Goal: Information Seeking & Learning: Compare options

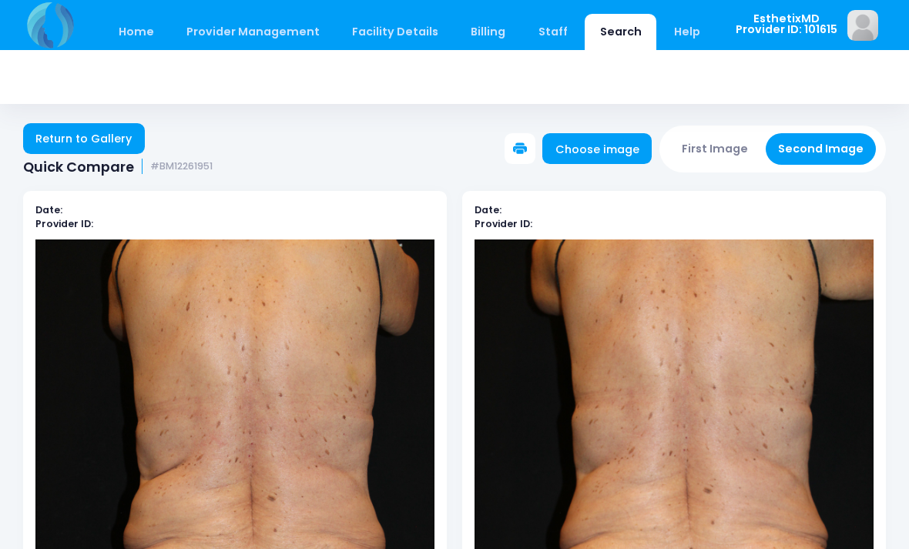
click at [64, 143] on link "Return to Gallery" at bounding box center [84, 138] width 122 height 31
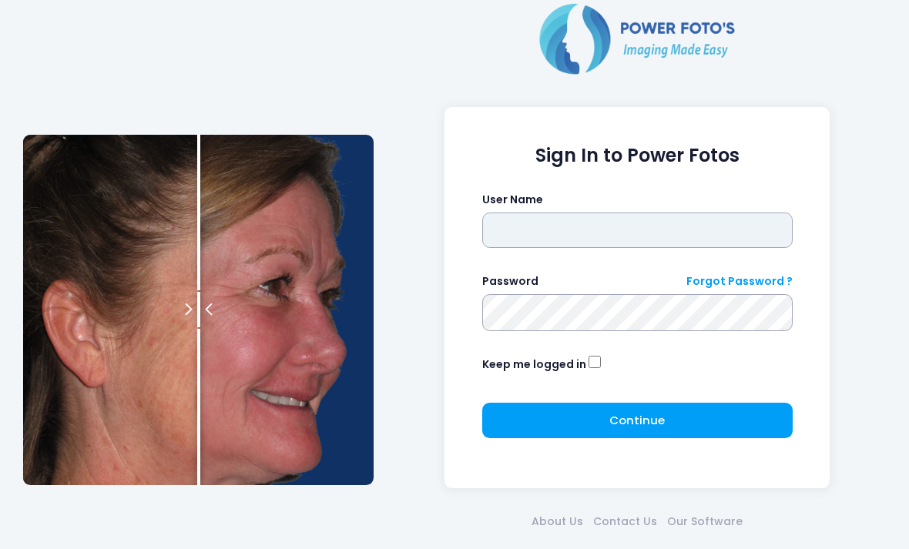
click at [599, 228] on input "text" at bounding box center [637, 230] width 311 height 35
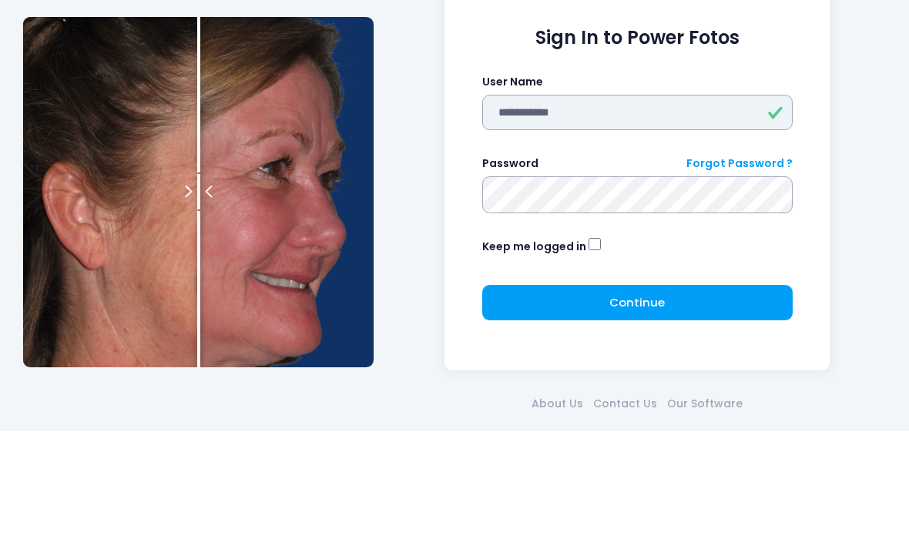
type input "**********"
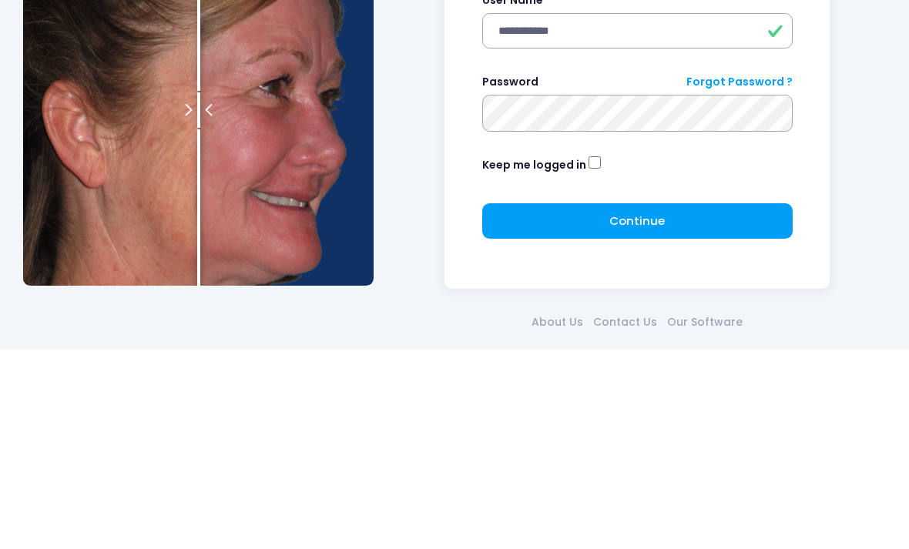
click at [686, 403] on button "Continue Please wait..." at bounding box center [637, 420] width 311 height 35
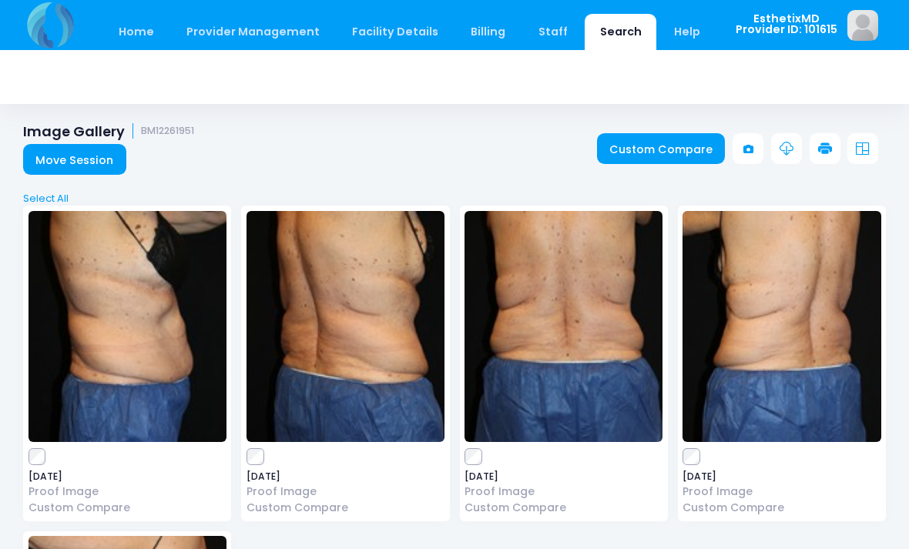
click at [133, 357] on img at bounding box center [128, 326] width 198 height 231
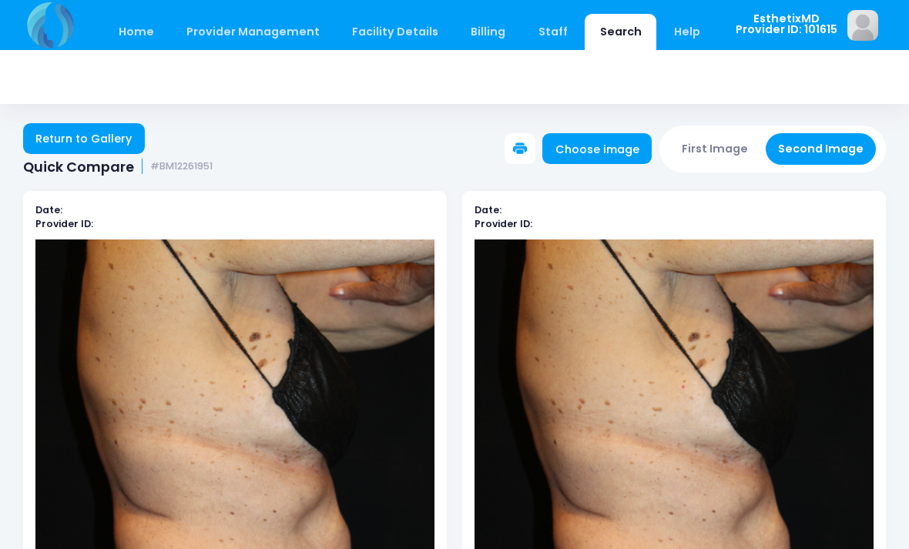
click at [40, 136] on link "Return to Gallery" at bounding box center [84, 138] width 122 height 31
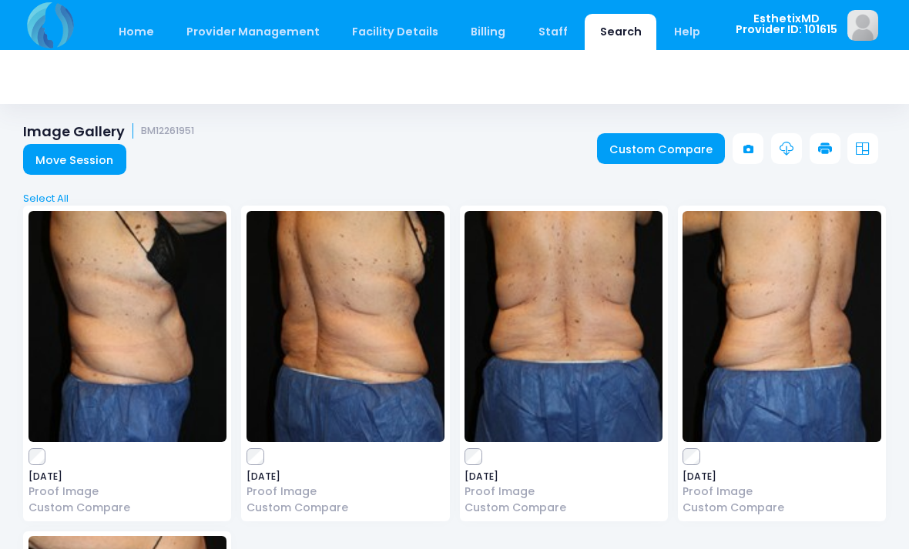
click at [699, 149] on link "Custom Compare" at bounding box center [661, 148] width 129 height 31
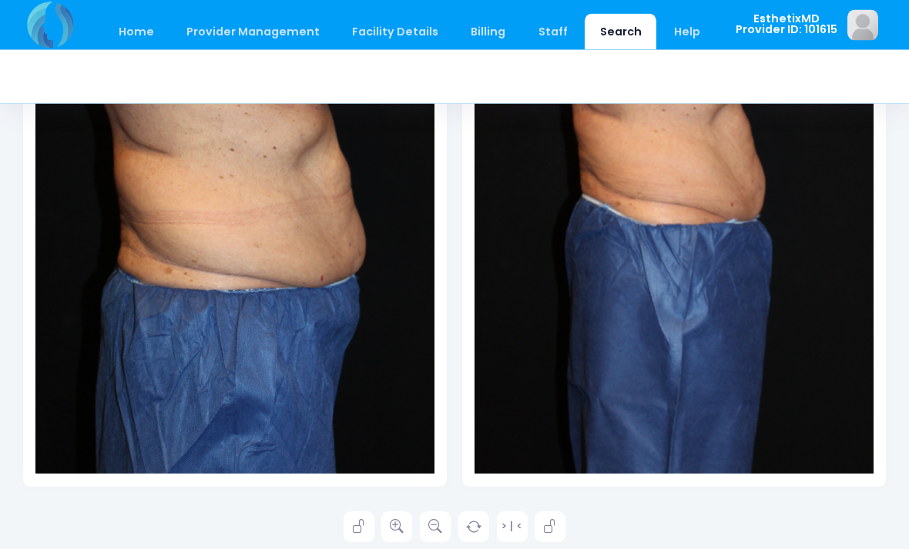
scroll to position [364, 0]
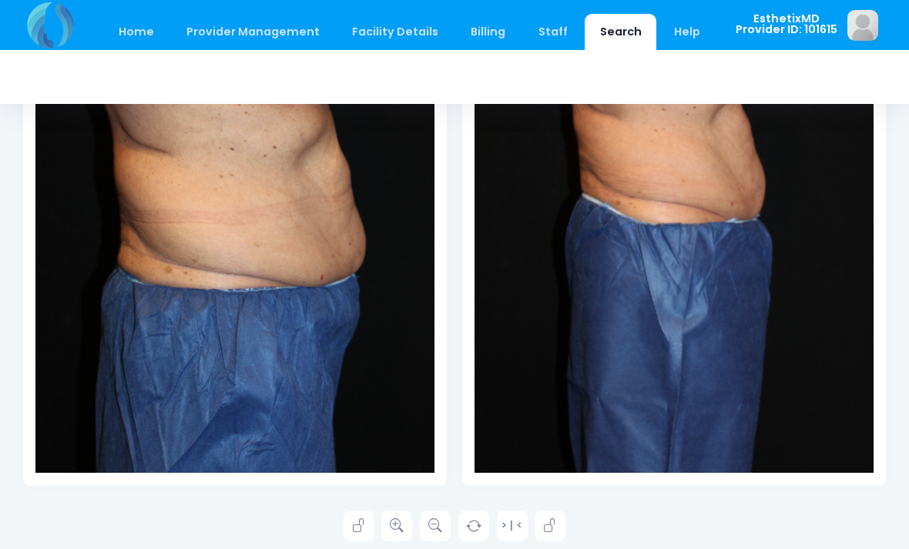
click at [398, 529] on icon at bounding box center [397, 526] width 14 height 14
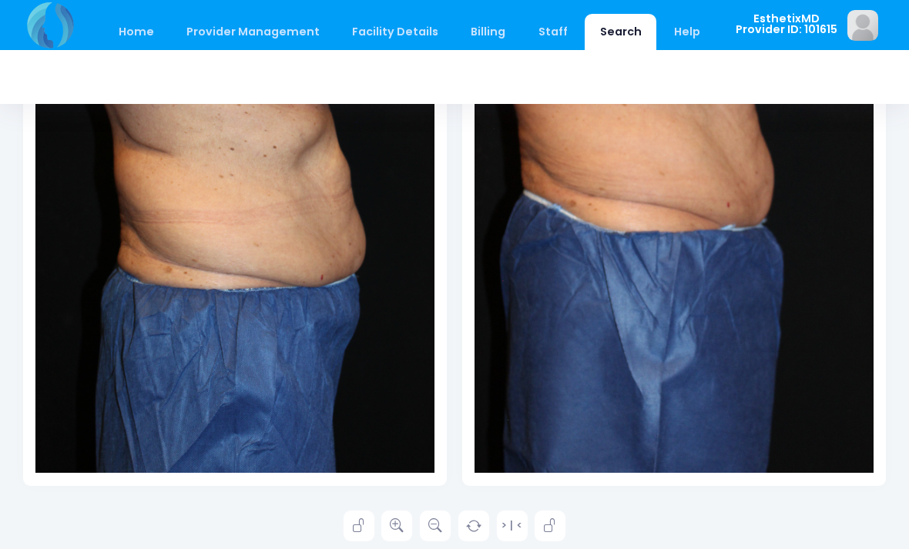
click at [444, 523] on link at bounding box center [435, 526] width 31 height 31
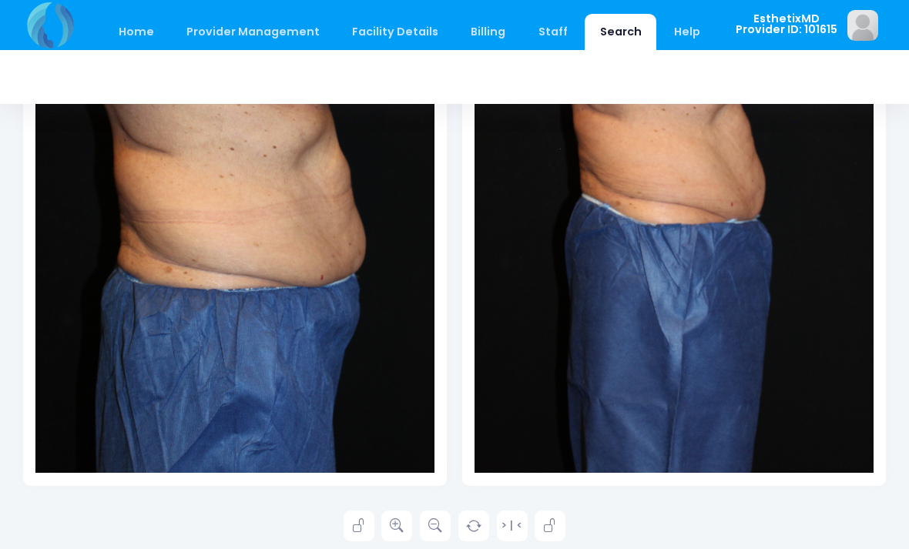
click at [787, 536] on div "> | <" at bounding box center [454, 526] width 863 height 31
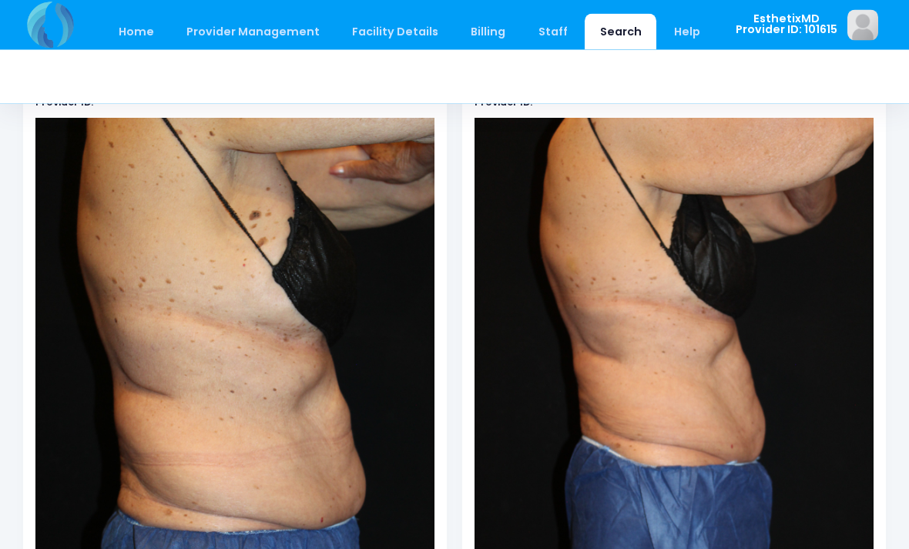
scroll to position [122, 0]
click at [135, 26] on link "Home" at bounding box center [135, 32] width 65 height 36
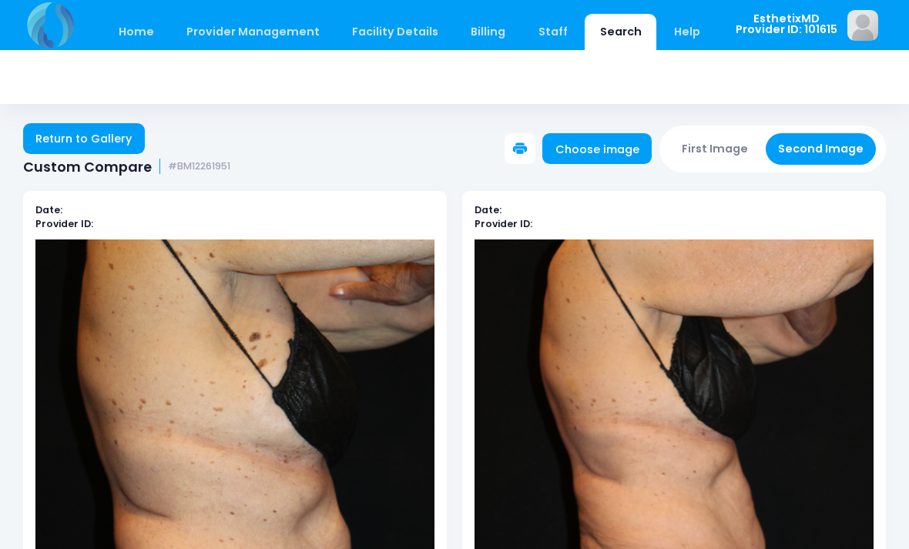
click at [101, 136] on link "Return to Gallery" at bounding box center [84, 138] width 122 height 31
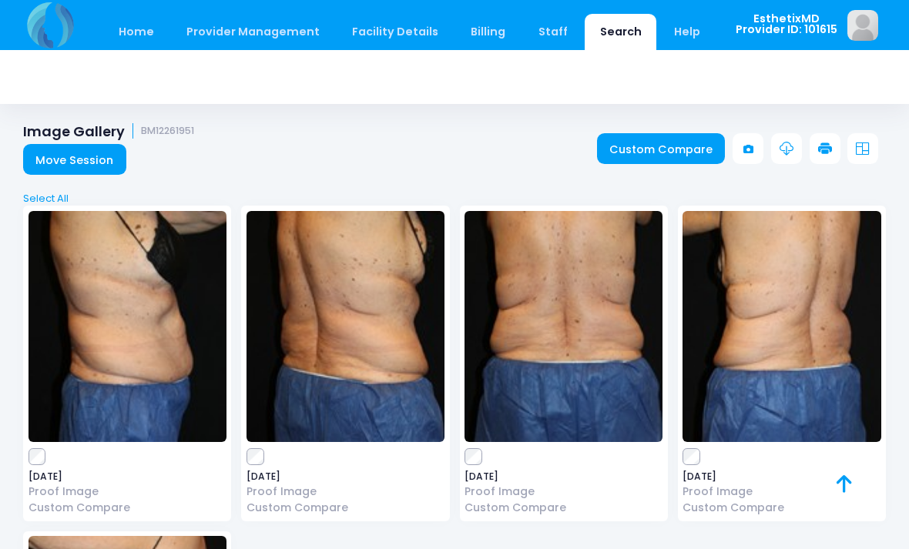
click at [681, 154] on link "Custom Compare" at bounding box center [661, 148] width 129 height 31
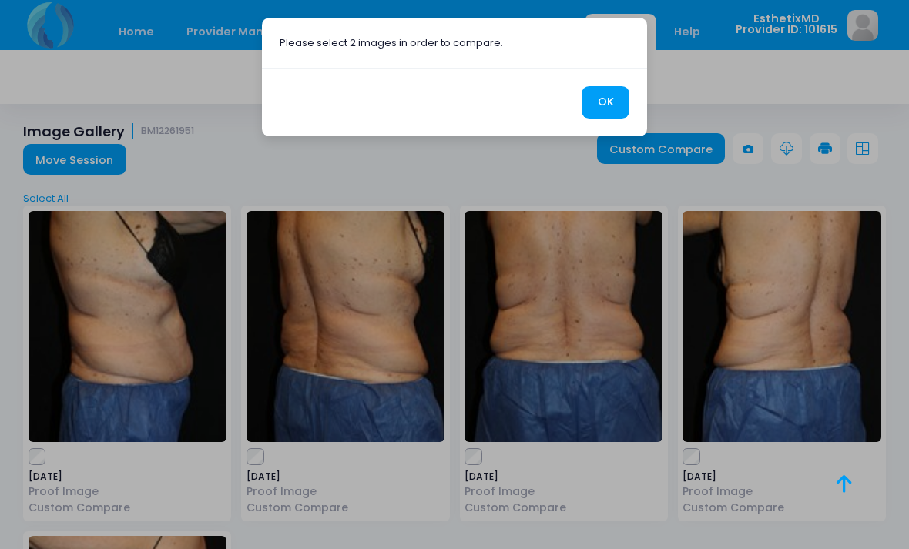
click at [626, 100] on button "OK" at bounding box center [606, 102] width 48 height 33
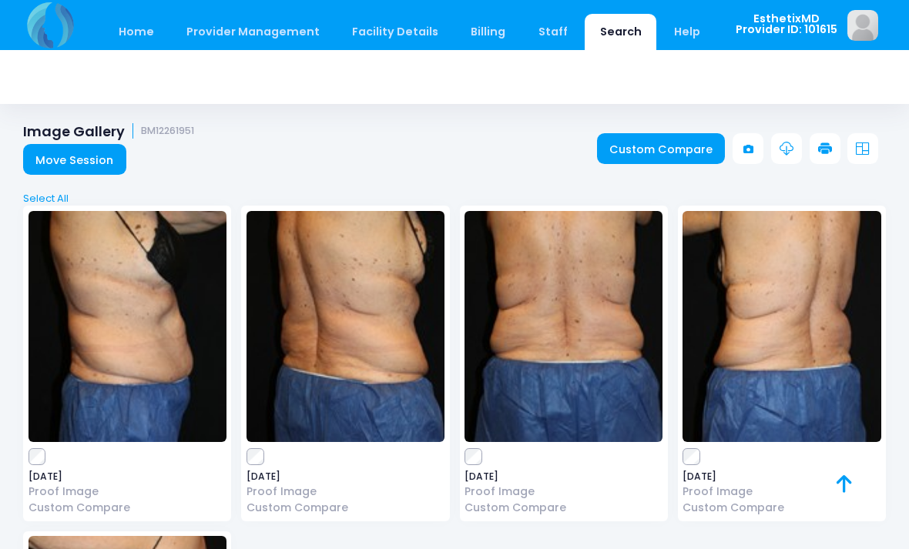
click at [687, 138] on link "Custom Compare" at bounding box center [661, 148] width 129 height 31
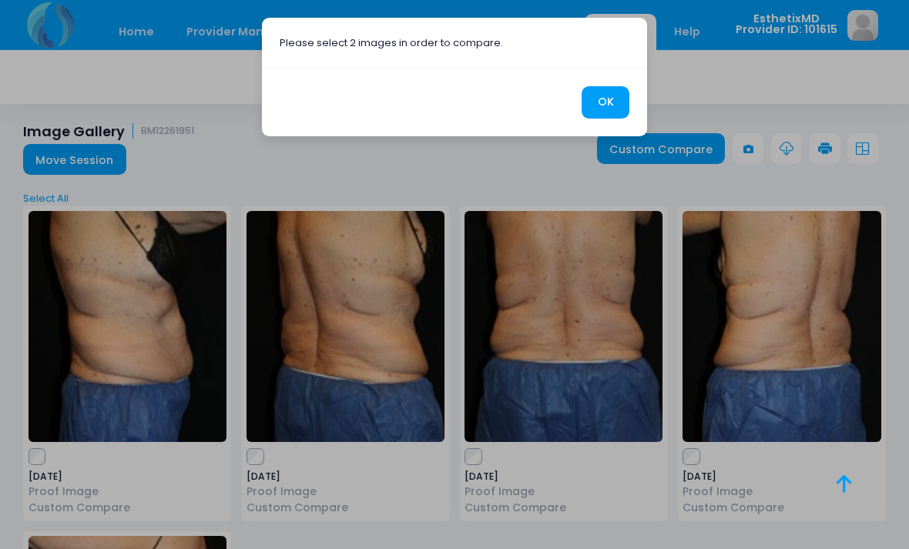
click at [597, 103] on button "OK" at bounding box center [606, 102] width 48 height 33
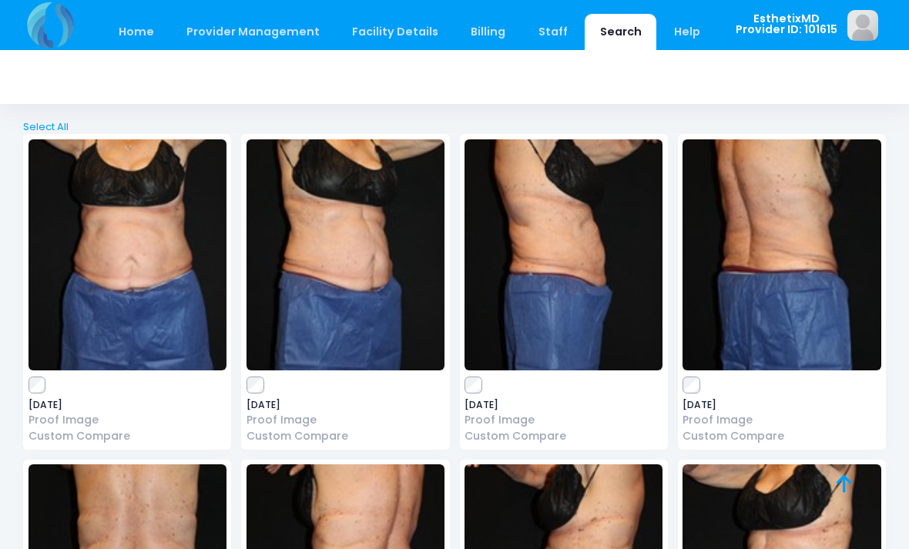
scroll to position [1689, 0]
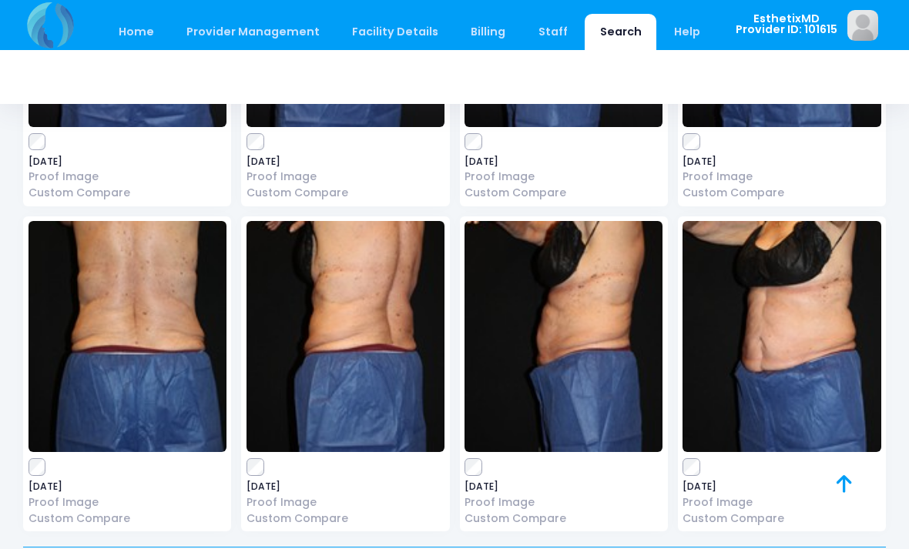
click at [37, 441] on img at bounding box center [128, 336] width 198 height 231
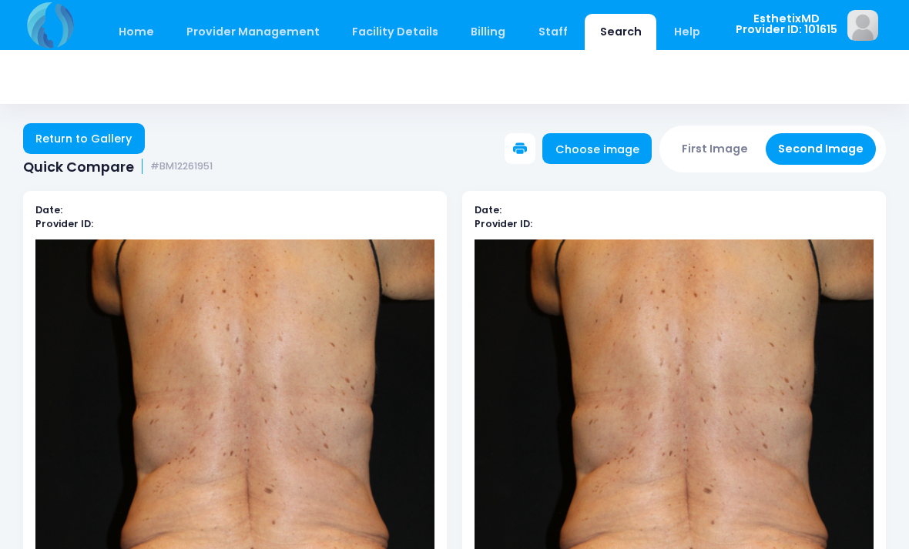
click at [35, 143] on link "Return to Gallery" at bounding box center [84, 138] width 122 height 31
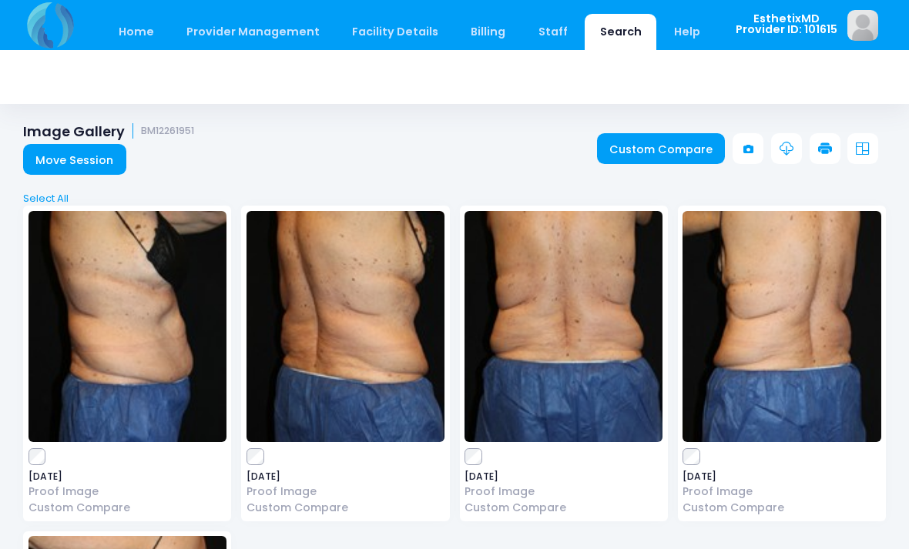
click at [671, 149] on link "Custom Compare" at bounding box center [661, 148] width 129 height 31
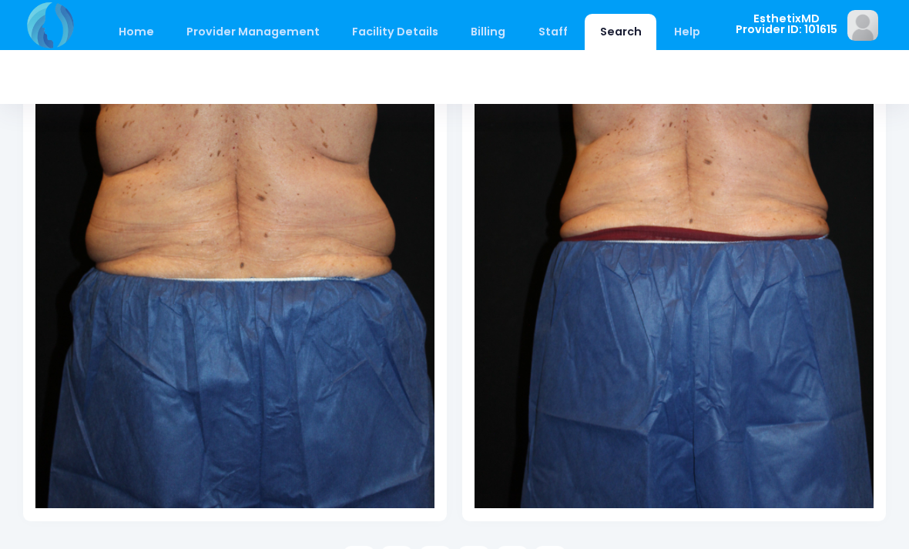
scroll to position [331, 0]
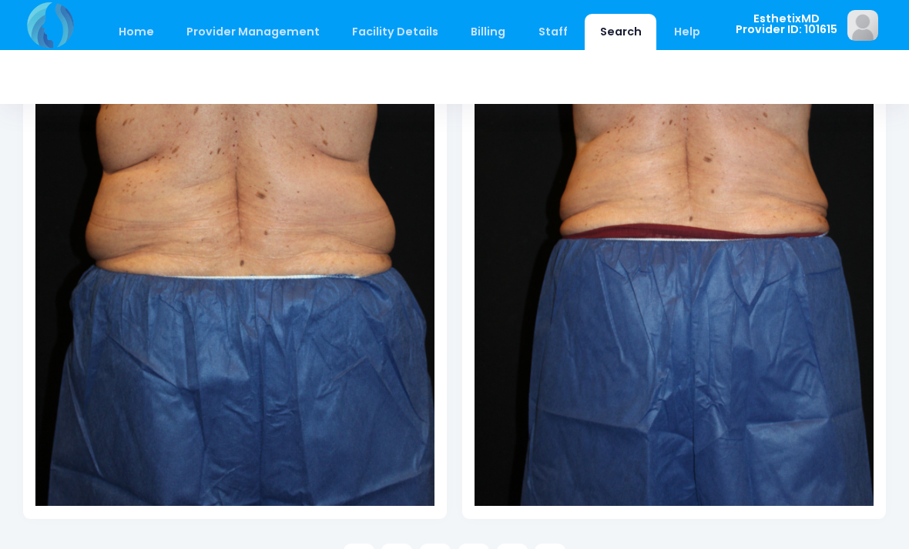
click at [406, 549] on link at bounding box center [396, 559] width 31 height 31
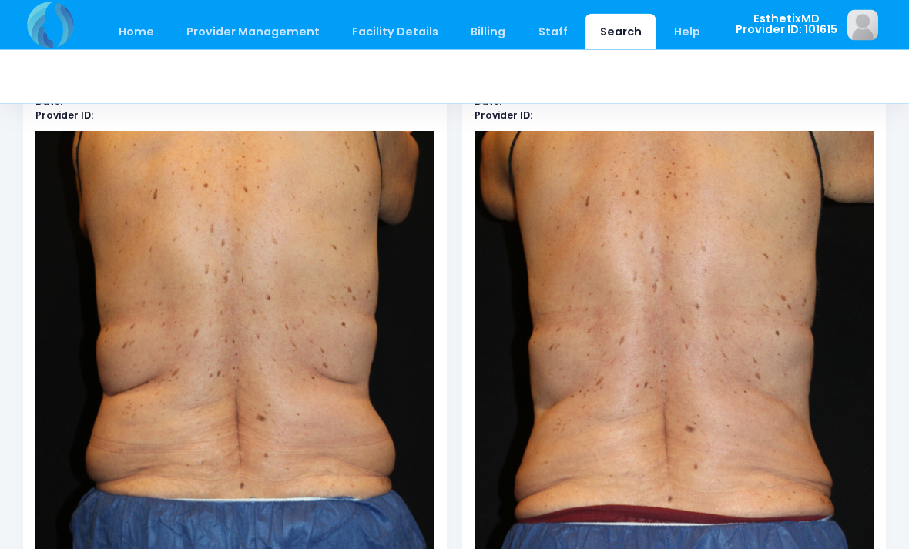
scroll to position [0, 0]
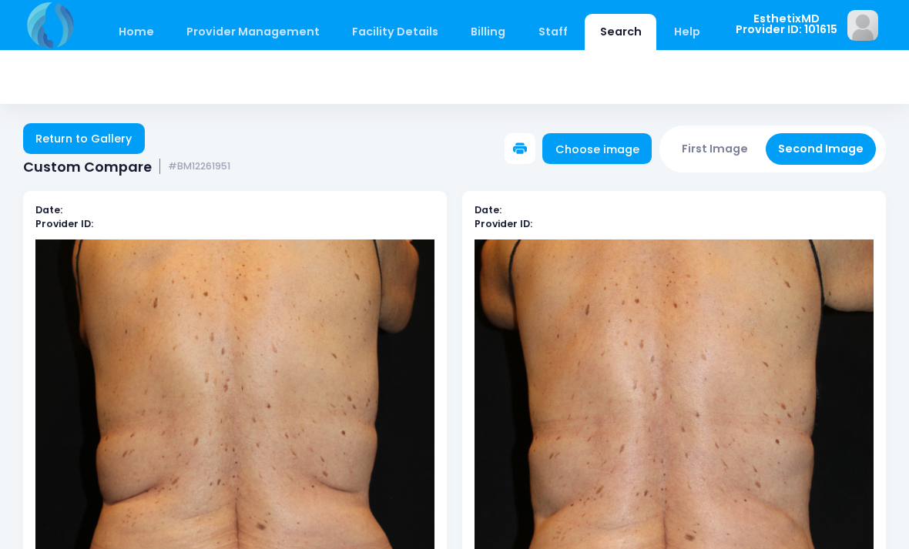
click at [76, 143] on link "Return to Gallery" at bounding box center [84, 138] width 122 height 31
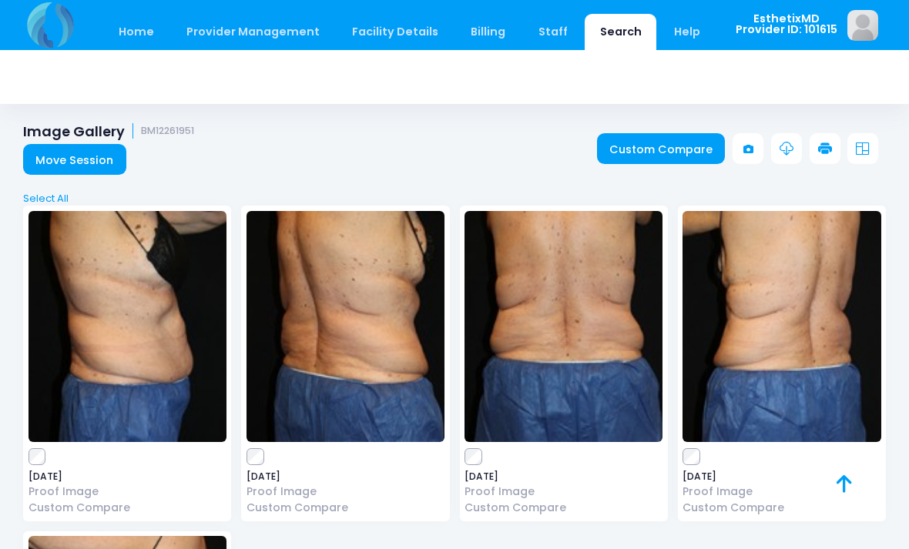
click at [669, 140] on link "Custom Compare" at bounding box center [661, 148] width 129 height 31
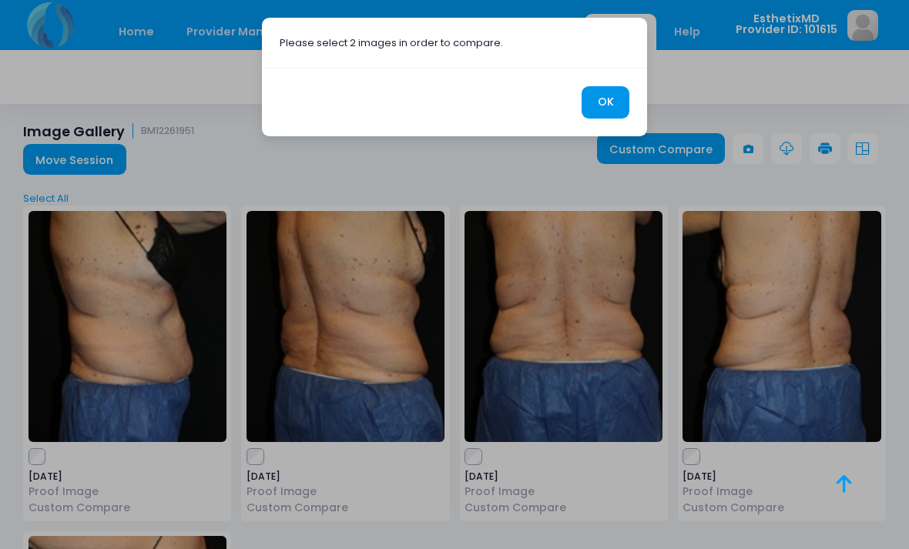
click at [610, 106] on button "OK" at bounding box center [606, 102] width 48 height 33
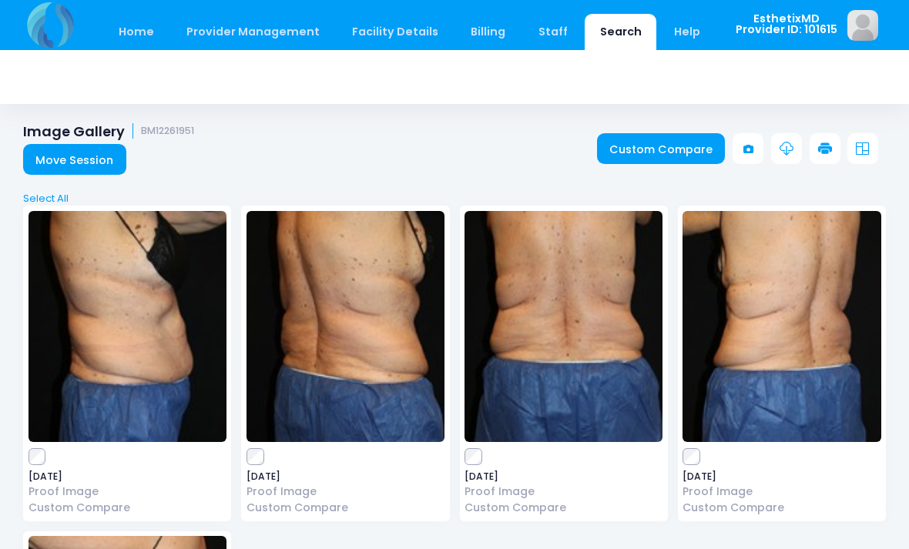
click at [695, 144] on link "Custom Compare" at bounding box center [661, 148] width 129 height 31
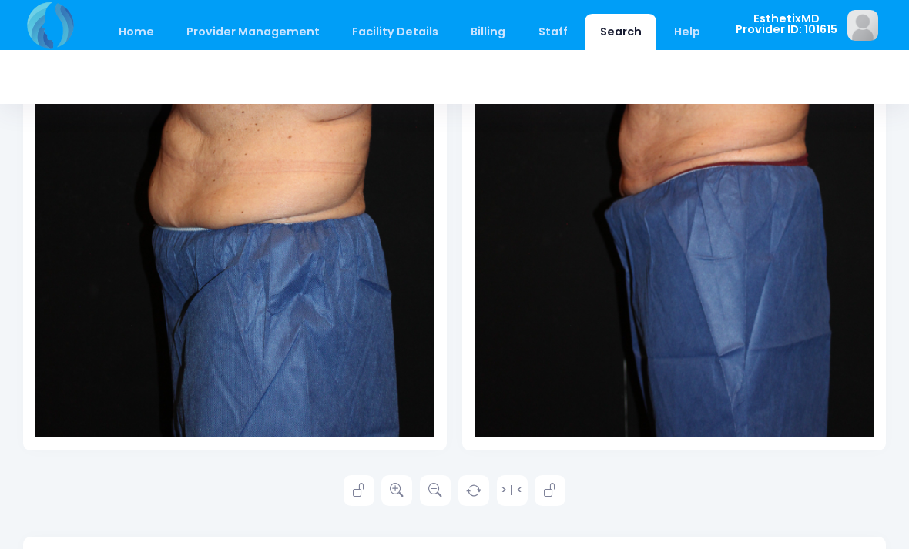
scroll to position [398, 0]
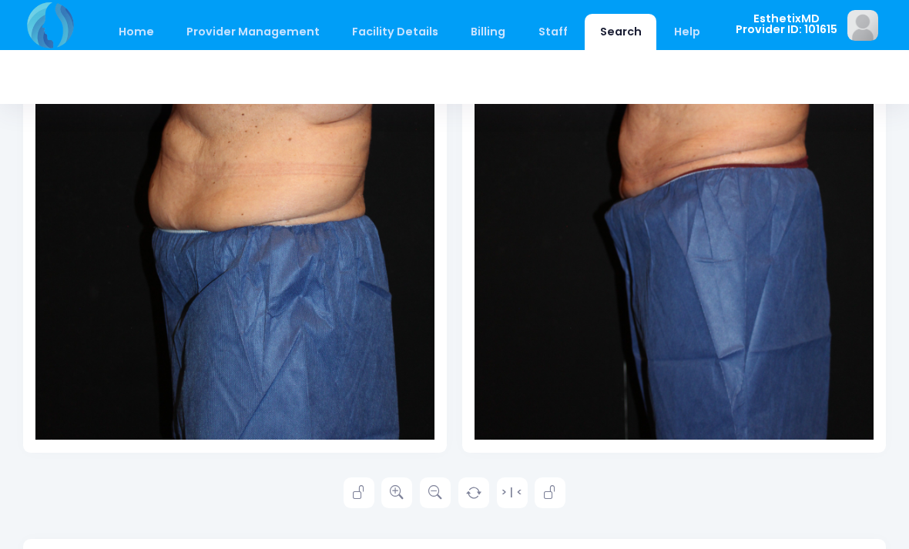
click at [396, 495] on icon at bounding box center [397, 493] width 14 height 14
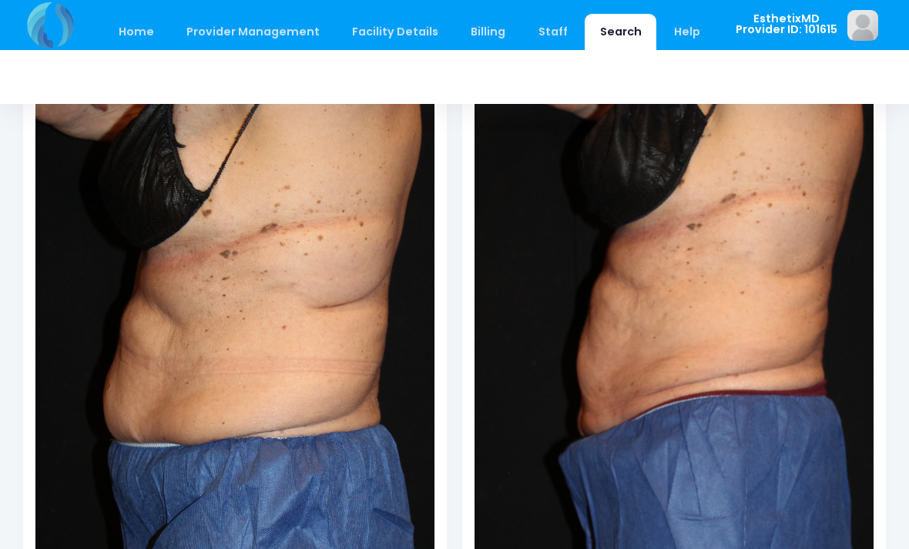
scroll to position [223, 0]
